Goal: Task Accomplishment & Management: Use online tool/utility

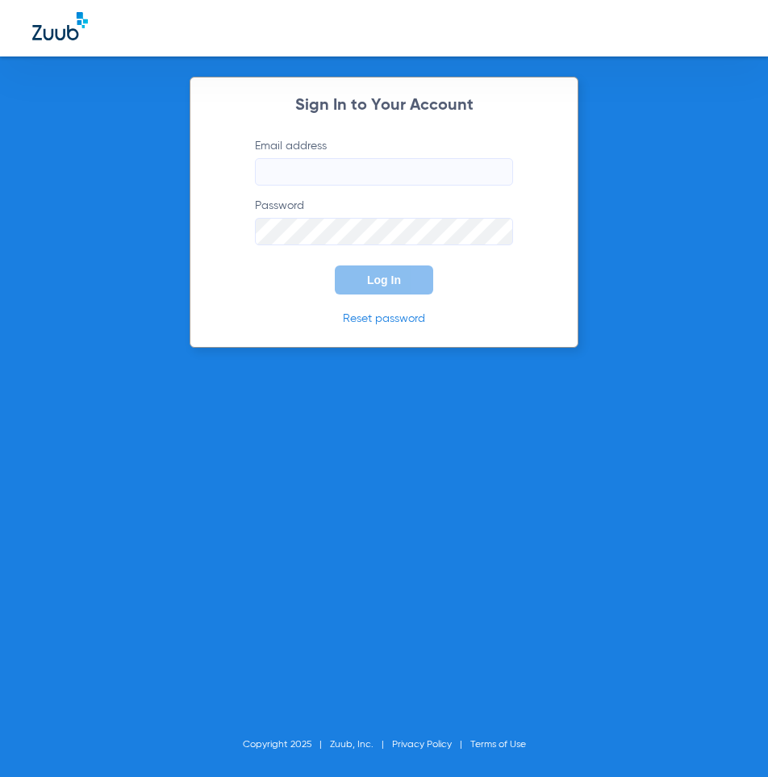
type input "[EMAIL_ADDRESS][DOMAIN_NAME]"
click at [398, 281] on span "Log In" at bounding box center [384, 279] width 34 height 13
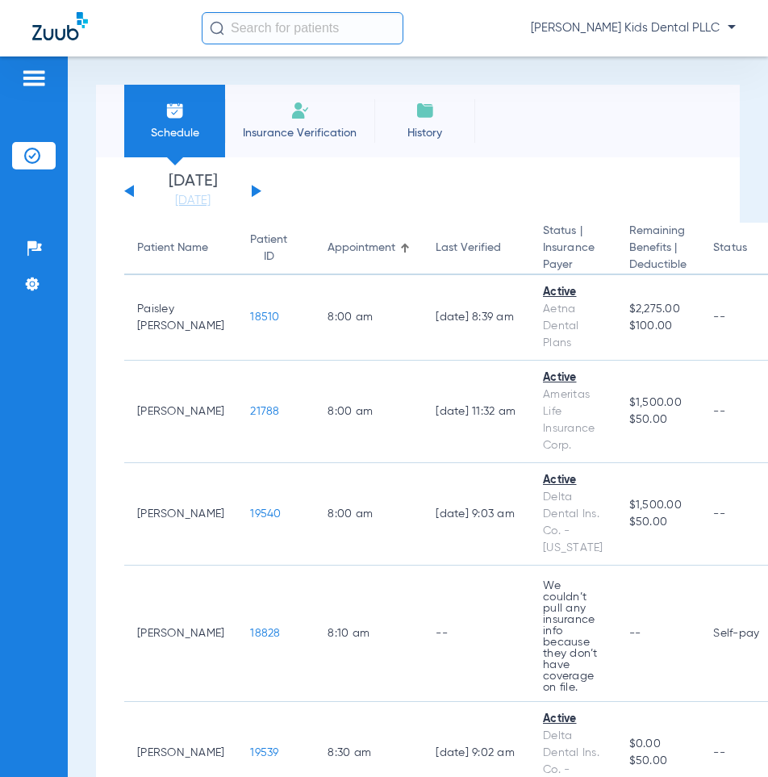
click at [252, 185] on div "[DATE] [DATE] [DATE] [DATE] [DATE] [DATE] [DATE] [DATE] [DATE] [DATE] [DATE] [D…" at bounding box center [192, 190] width 137 height 35
click at [256, 190] on button at bounding box center [257, 191] width 10 height 12
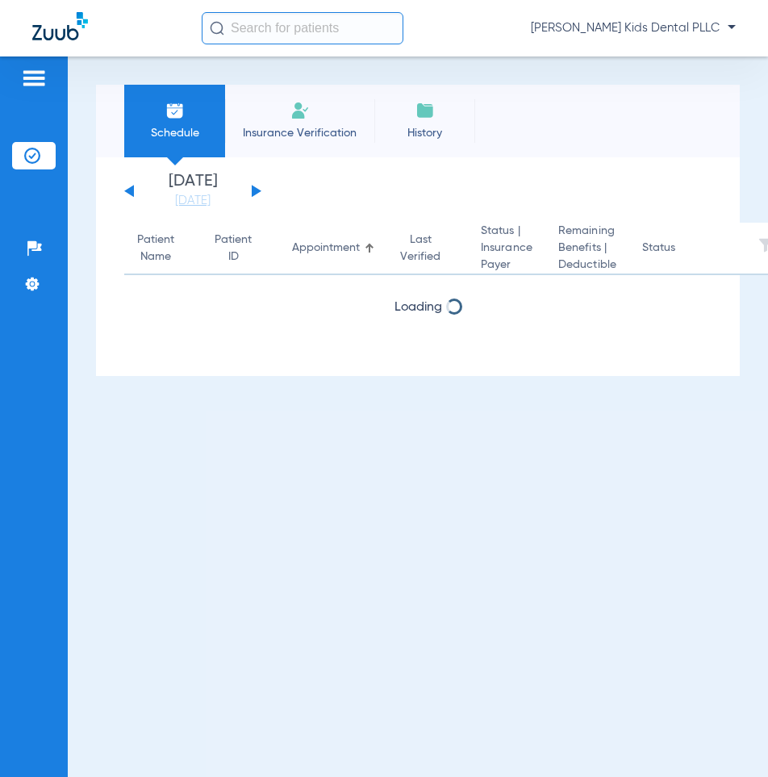
click at [256, 190] on button at bounding box center [257, 191] width 10 height 12
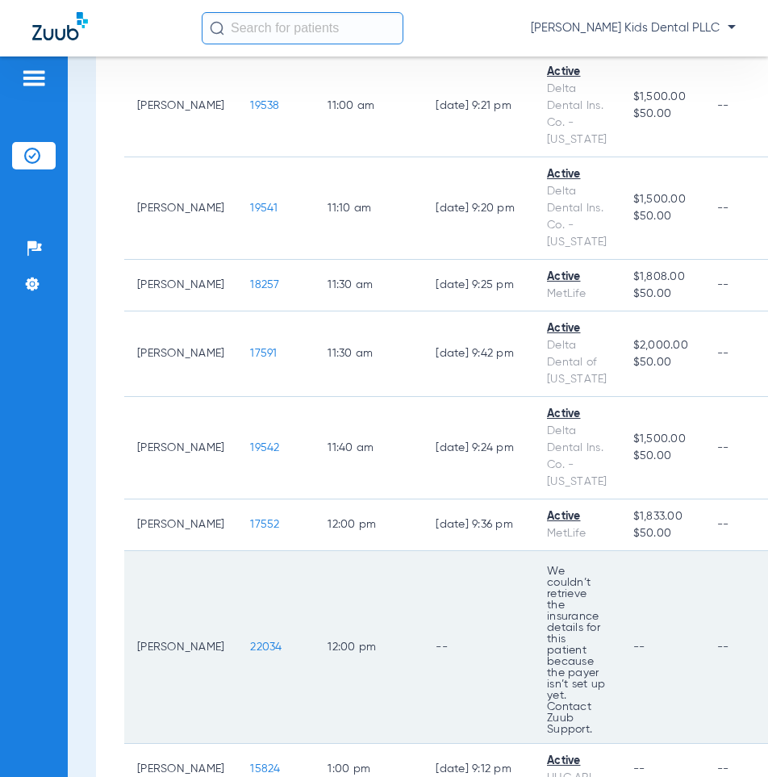
scroll to position [1603, 0]
